Goal: Check status: Check status

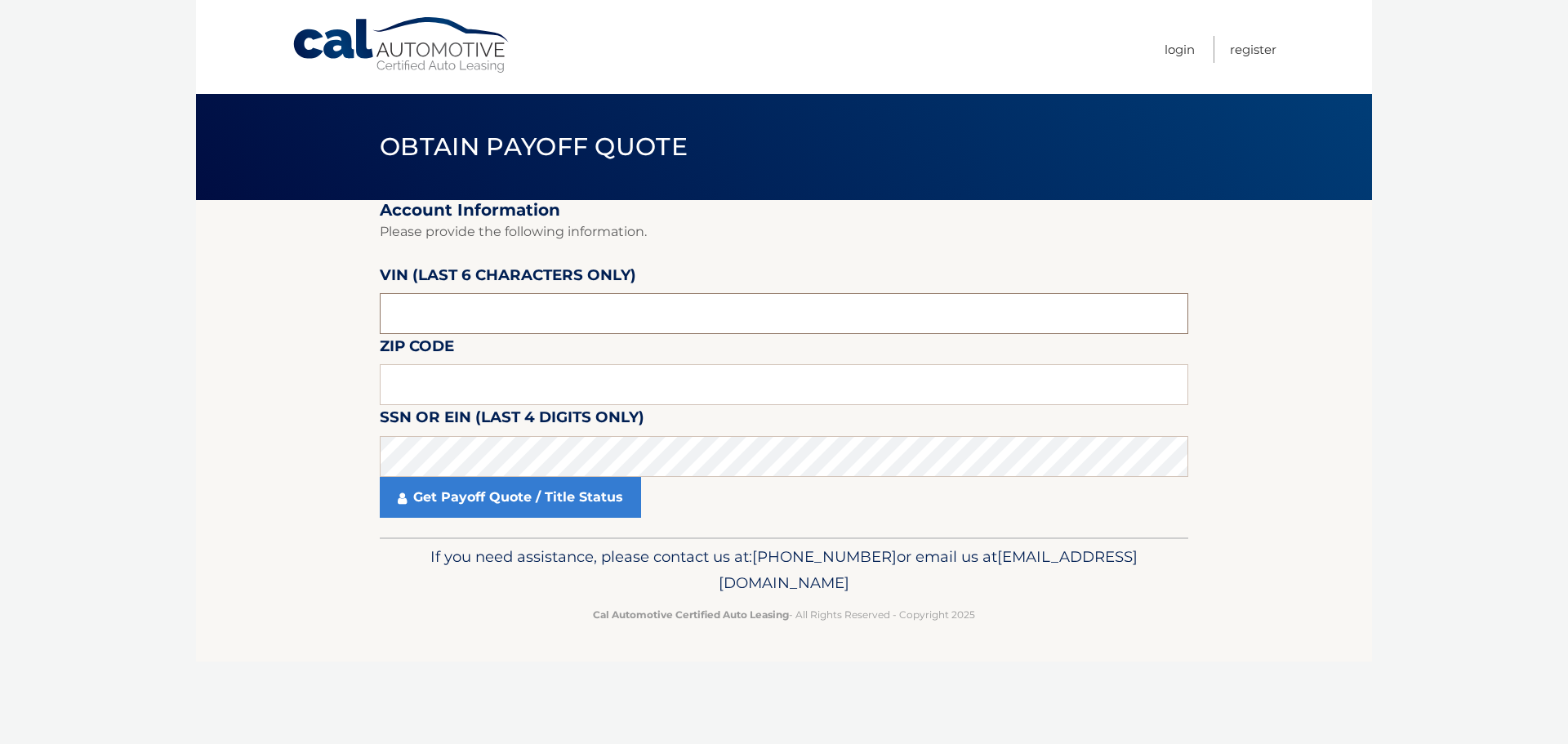
drag, startPoint x: 404, startPoint y: 309, endPoint x: 414, endPoint y: 307, distance: 10.2
click at [406, 308] on input "text" at bounding box center [784, 313] width 808 height 41
type input "107564"
drag, startPoint x: 197, startPoint y: 539, endPoint x: 334, endPoint y: 481, distance: 148.8
click at [196, 539] on footer "If you need assistance, please contact us at: [PHONE_NUMBER] or email us at [EM…" at bounding box center [784, 599] width 1176 height 124
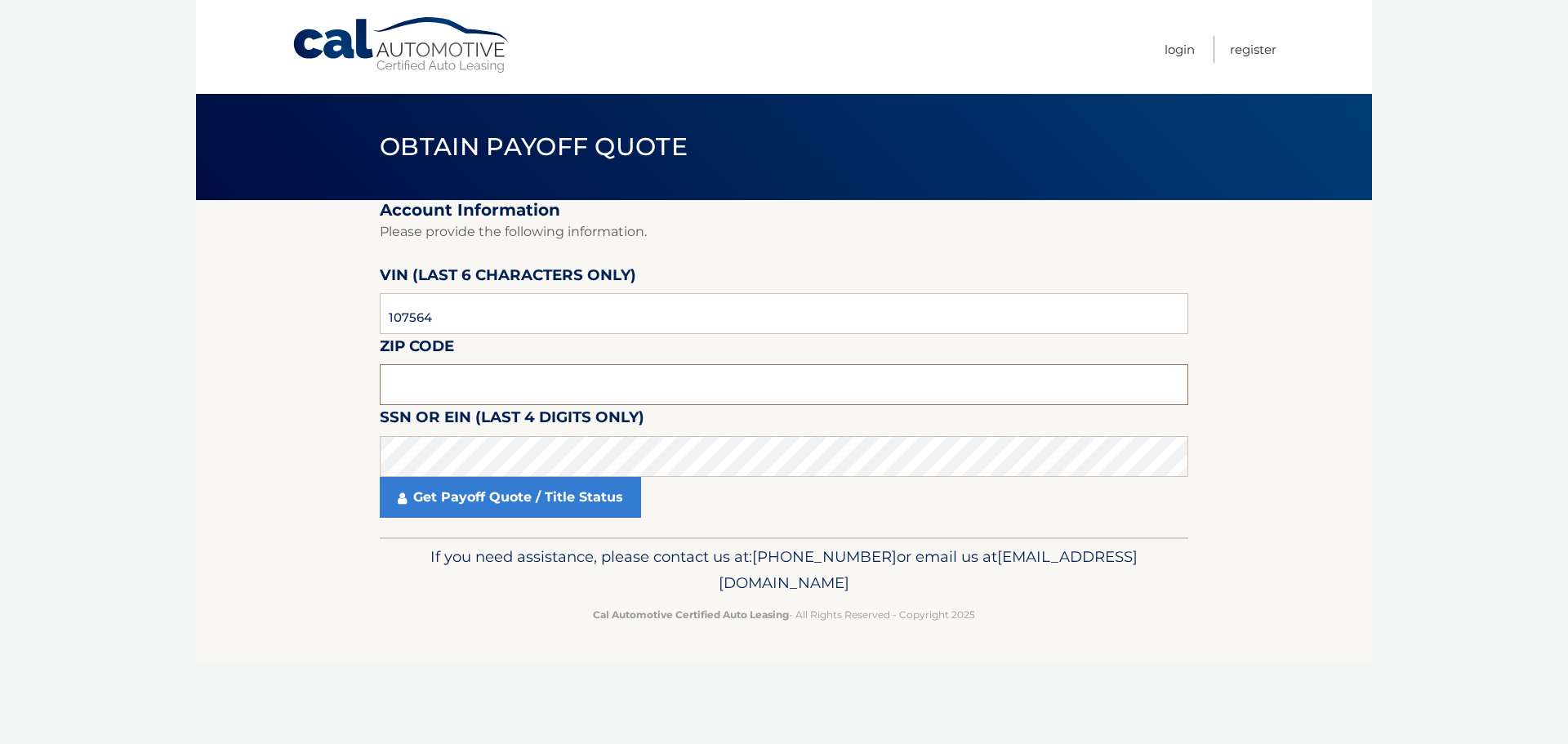
drag, startPoint x: 446, startPoint y: 389, endPoint x: 419, endPoint y: 388, distance: 27.0
click at [436, 389] on input "text" at bounding box center [784, 385] width 808 height 41
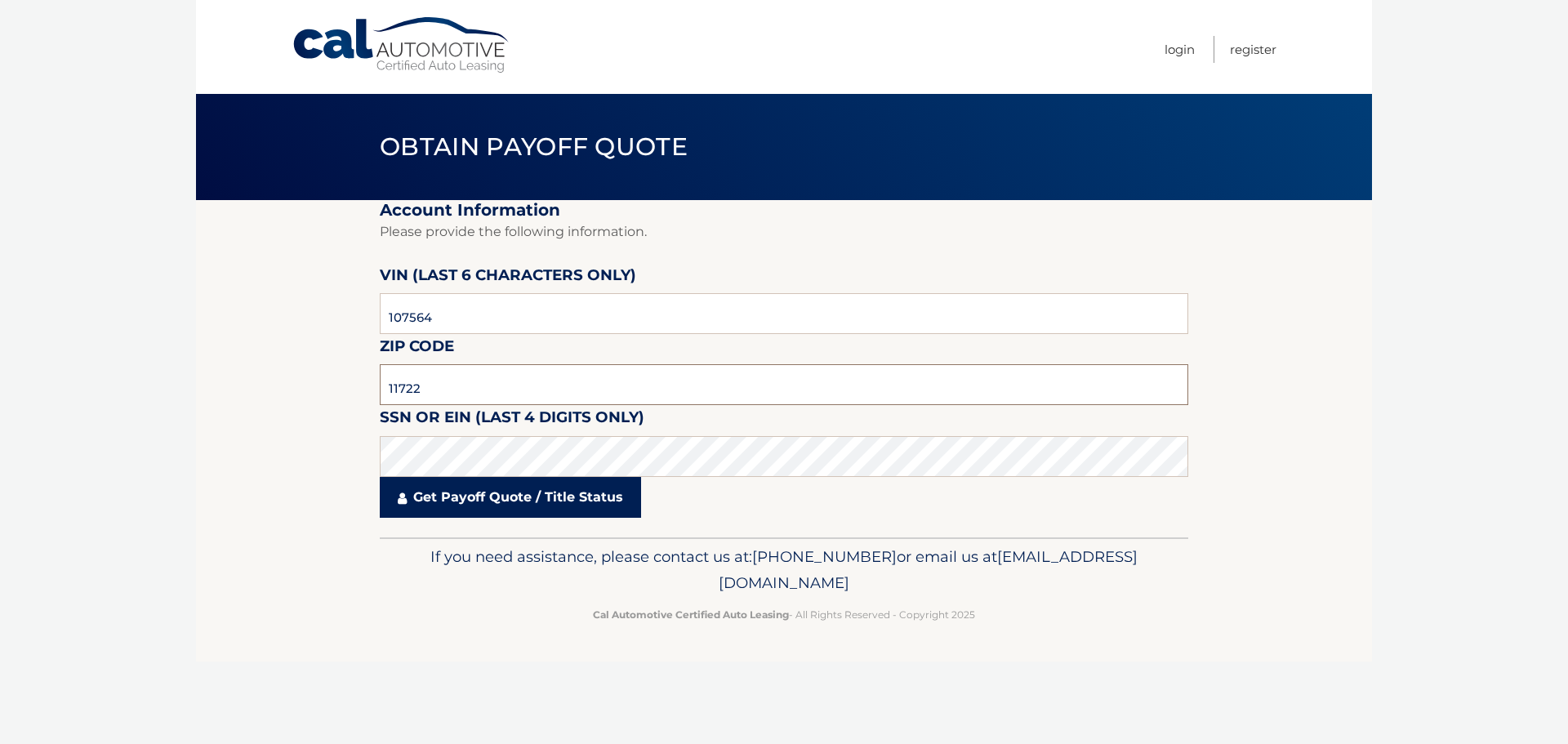
type input "11722"
click at [480, 502] on link "Get Payoff Quote / Title Status" at bounding box center [510, 497] width 261 height 41
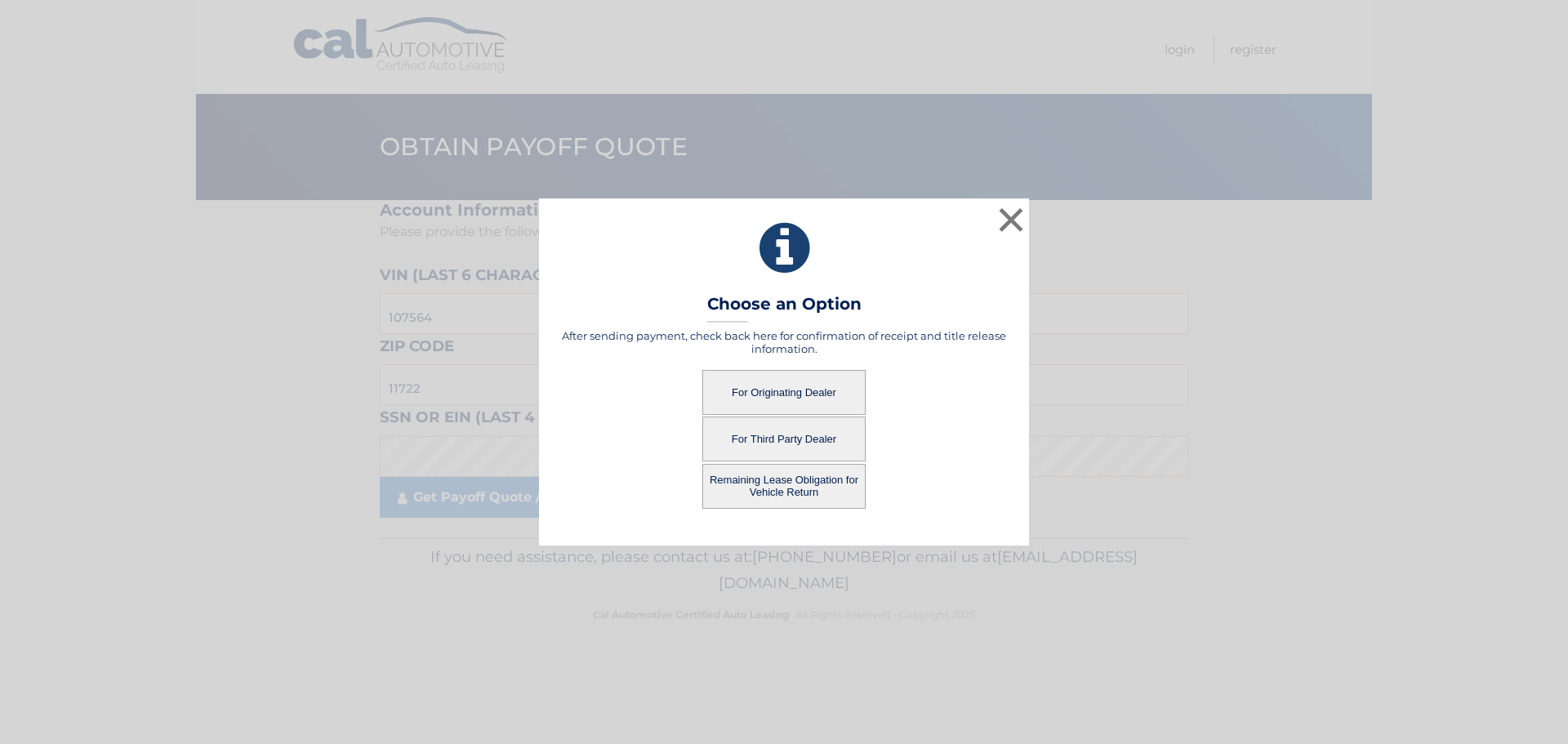
click at [773, 391] on button "For Originating Dealer" at bounding box center [784, 392] width 163 height 45
click at [772, 401] on button "For Originating Dealer" at bounding box center [784, 392] width 163 height 45
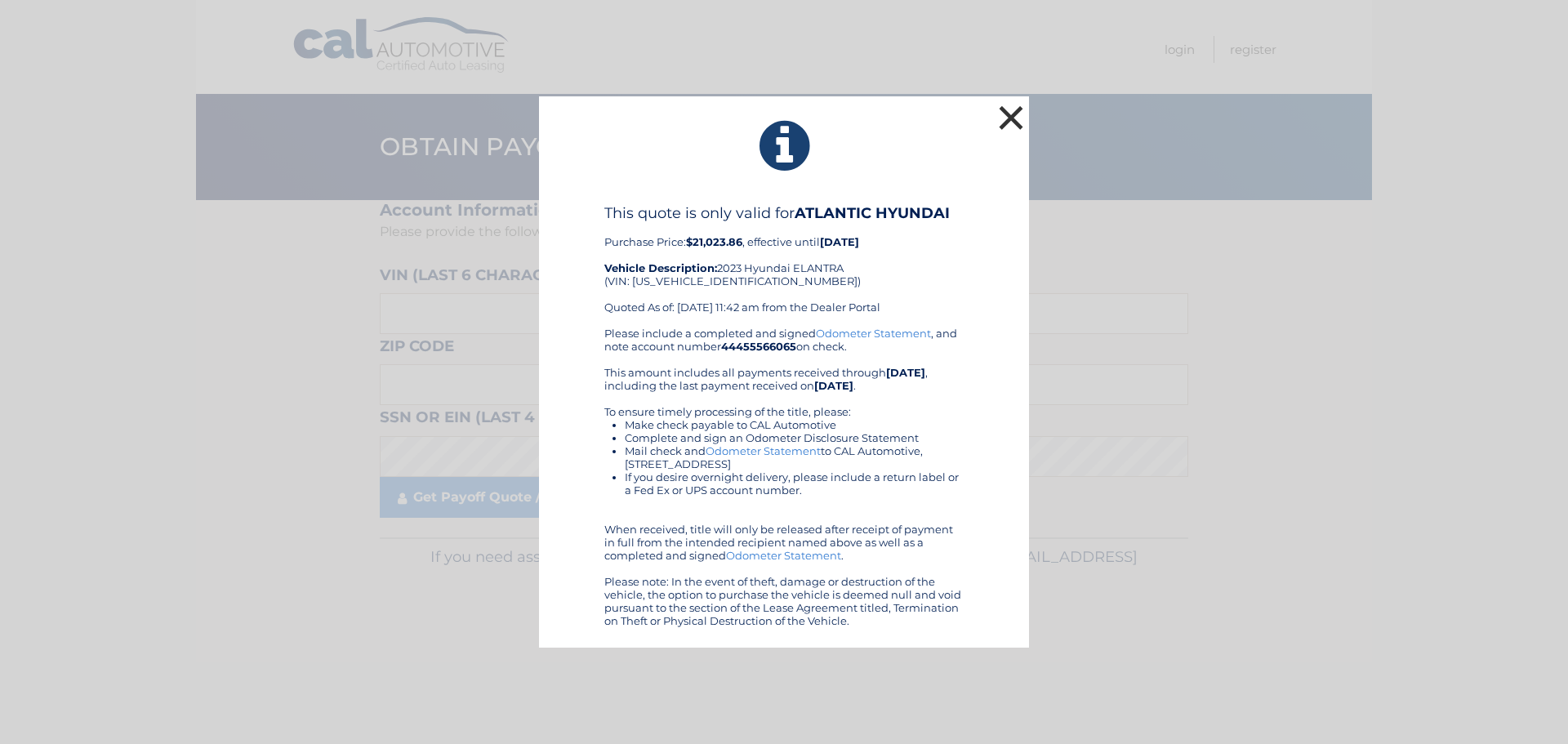
click at [1010, 119] on button "×" at bounding box center [1010, 117] width 32 height 32
